Goal: Transaction & Acquisition: Purchase product/service

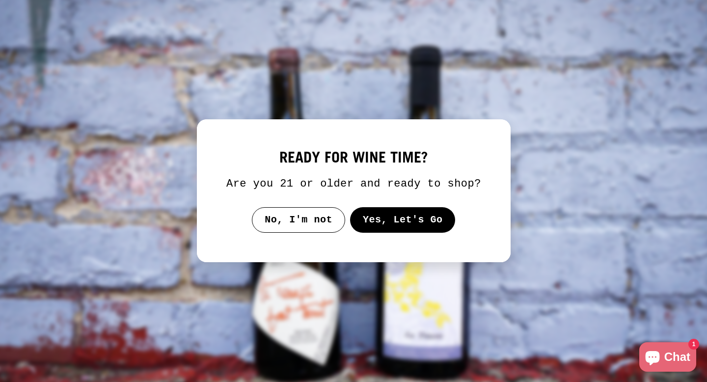
click at [403, 230] on button "Yes, Let's Go" at bounding box center [403, 220] width 106 height 26
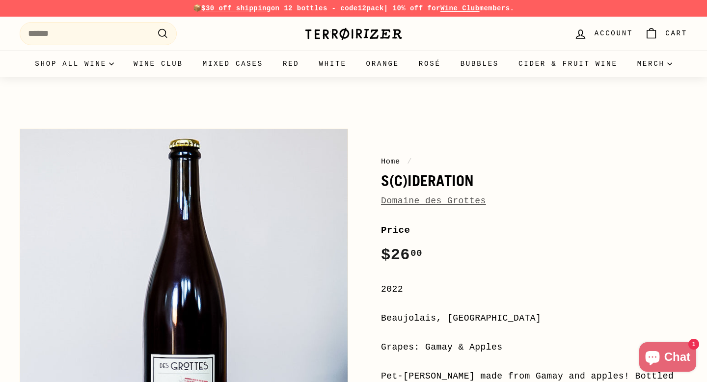
click at [439, 204] on link "Domaine des Grottes" at bounding box center [433, 201] width 105 height 10
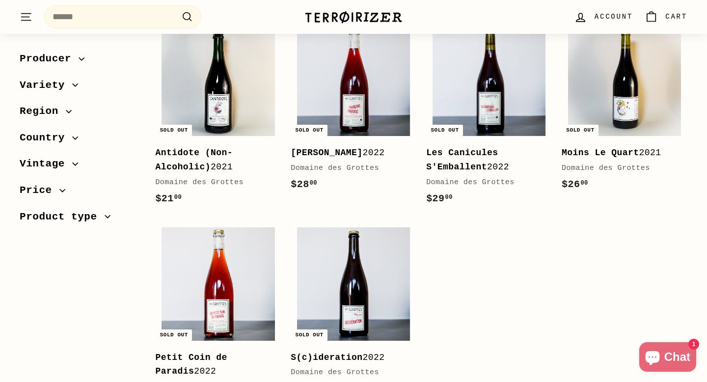
scroll to position [197, 0]
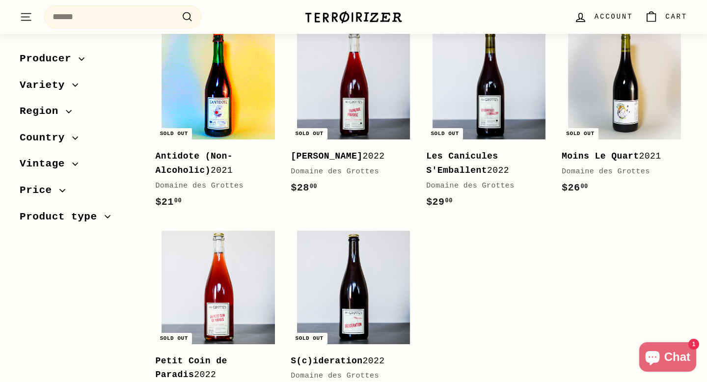
click at [220, 117] on img at bounding box center [218, 83] width 113 height 113
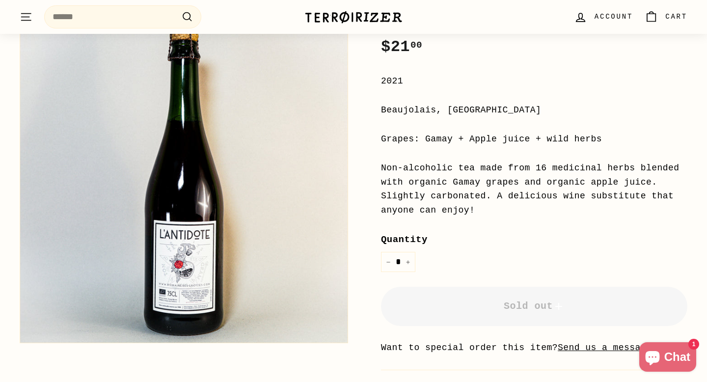
scroll to position [209, 0]
